Goal: Task Accomplishment & Management: Manage account settings

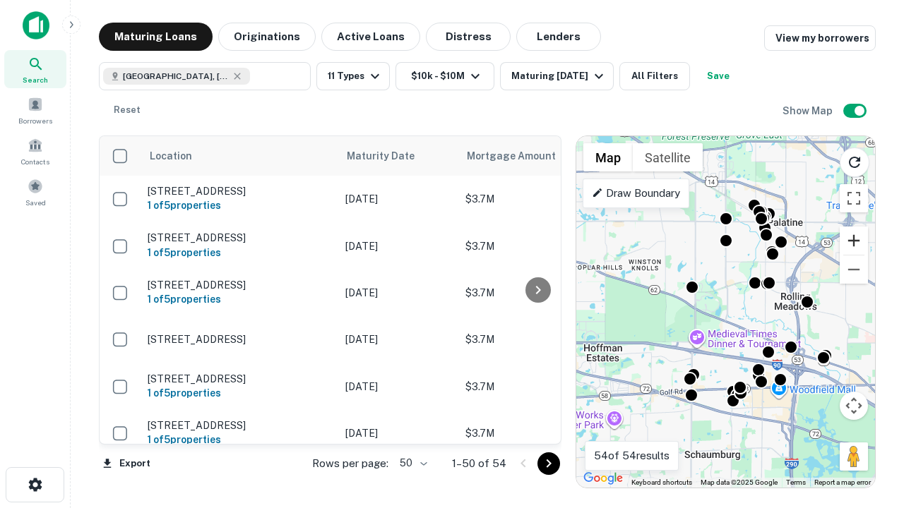
click at [854, 241] on button "Zoom in" at bounding box center [854, 241] width 28 height 28
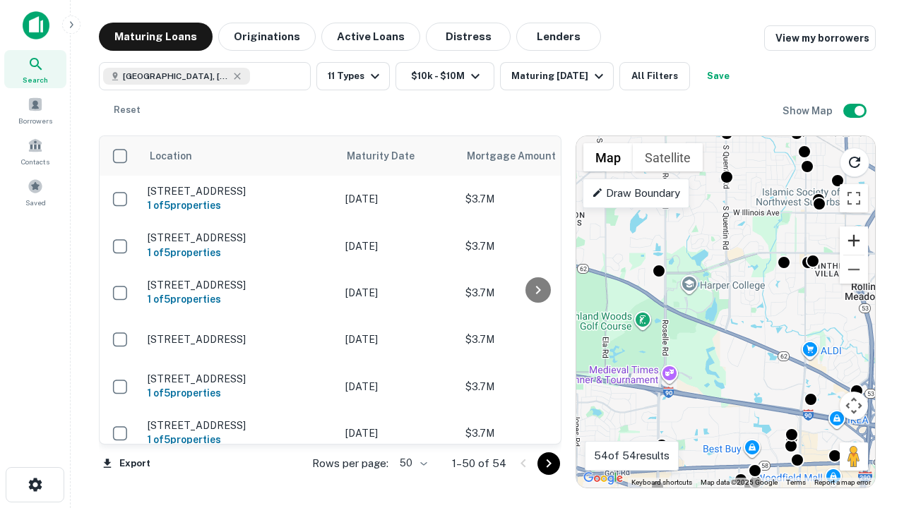
click at [854, 241] on button "Zoom in" at bounding box center [854, 241] width 28 height 28
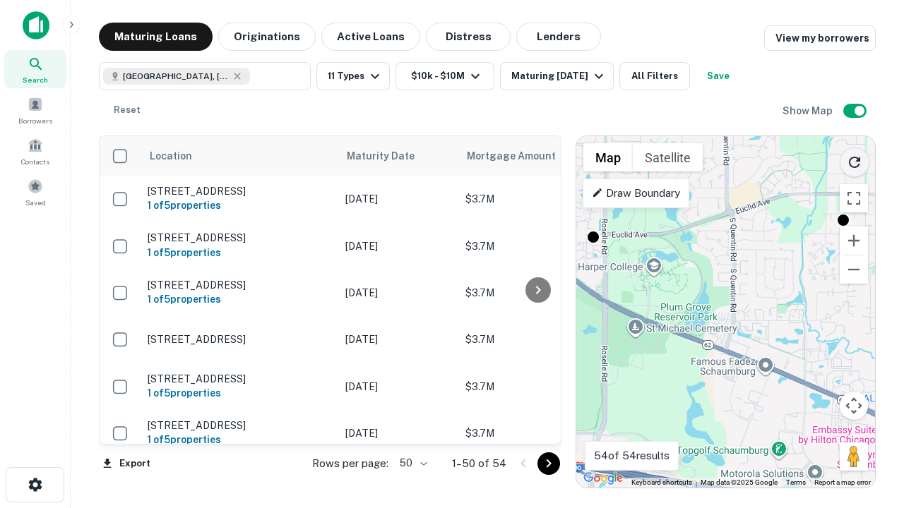
click at [854, 160] on icon "Reload search area" at bounding box center [854, 162] width 17 height 17
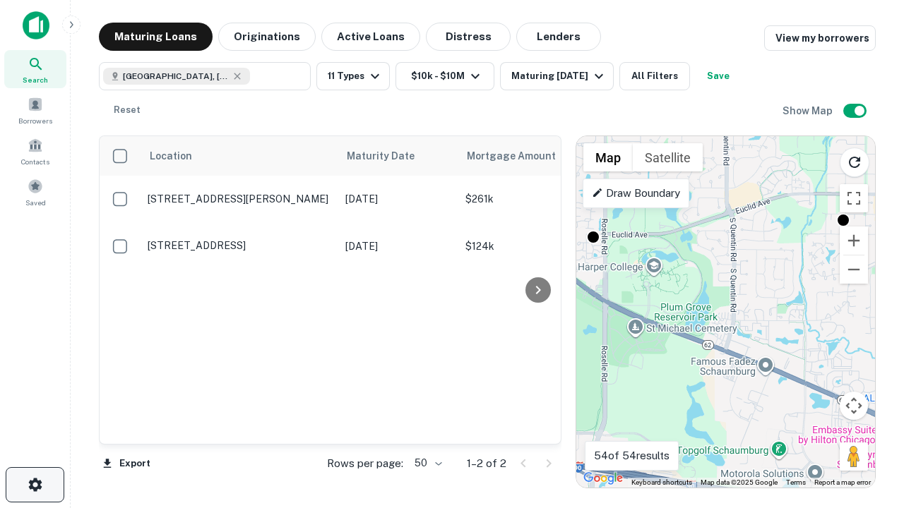
click at [35, 485] on icon "button" at bounding box center [35, 485] width 17 height 17
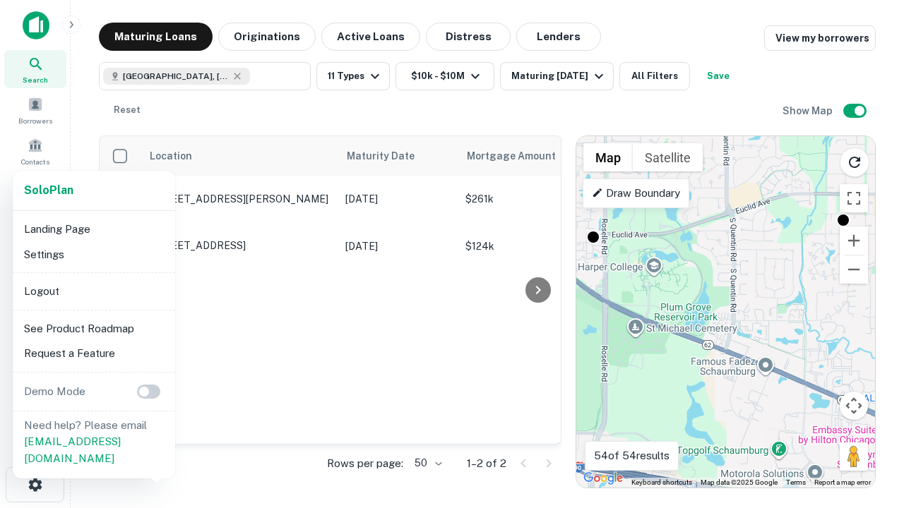
click at [93, 291] on li "Logout" at bounding box center [93, 291] width 151 height 25
